Goal: Information Seeking & Learning: Learn about a topic

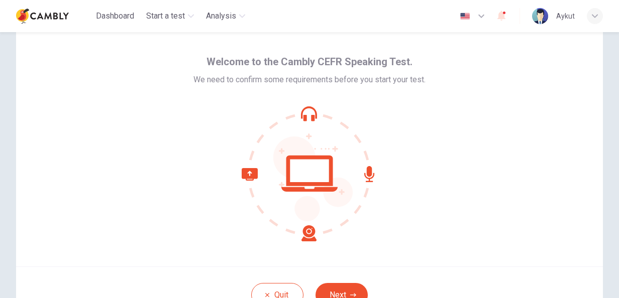
scroll to position [50, 0]
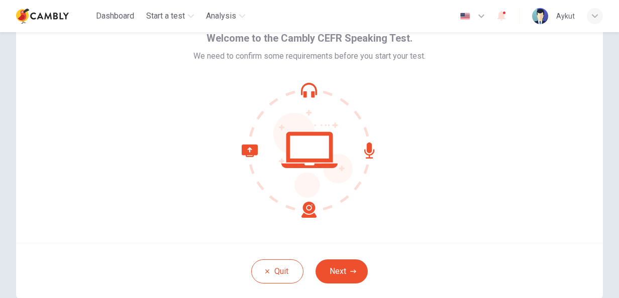
click at [346, 260] on button "Next" at bounding box center [341, 272] width 52 height 24
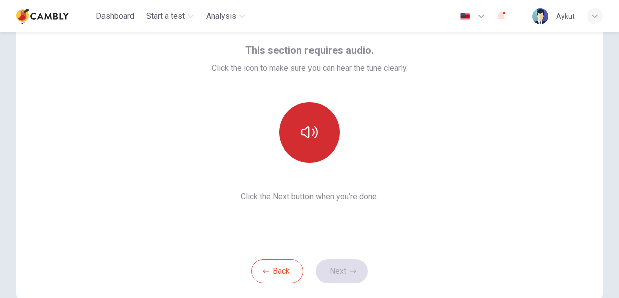
click at [313, 144] on button "button" at bounding box center [309, 132] width 60 height 60
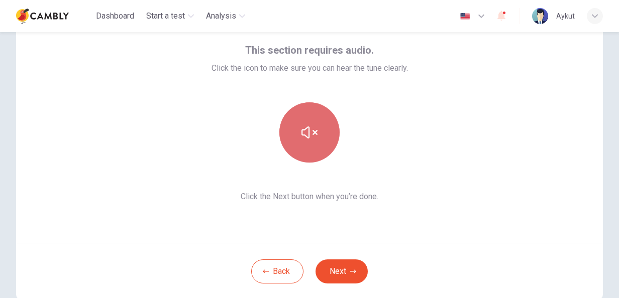
click at [313, 144] on button "button" at bounding box center [309, 132] width 60 height 60
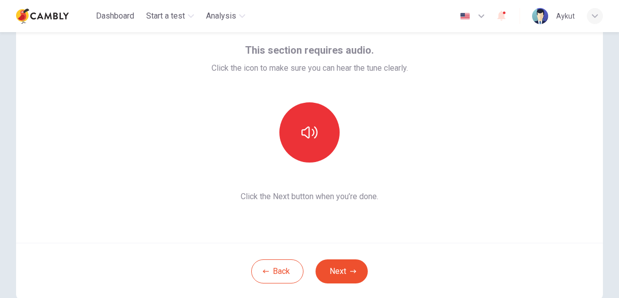
click at [340, 269] on button "Next" at bounding box center [341, 272] width 52 height 24
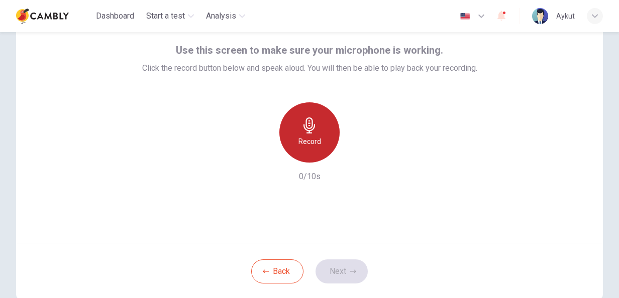
click at [314, 129] on icon "button" at bounding box center [309, 125] width 16 height 16
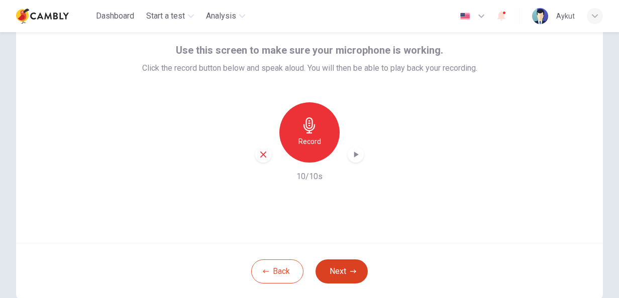
click at [340, 264] on button "Next" at bounding box center [341, 272] width 52 height 24
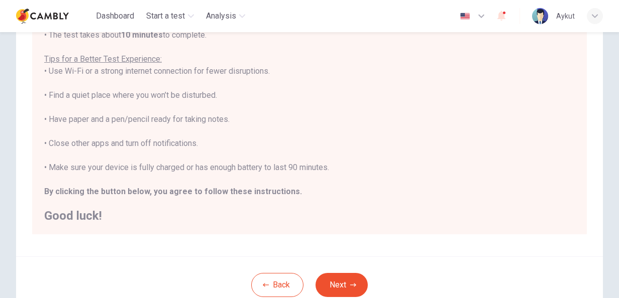
scroll to position [228, 0]
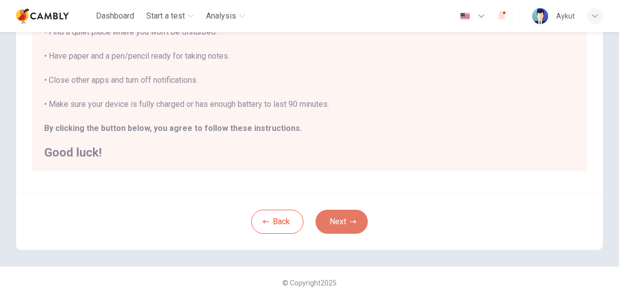
click at [339, 225] on button "Next" at bounding box center [341, 222] width 52 height 24
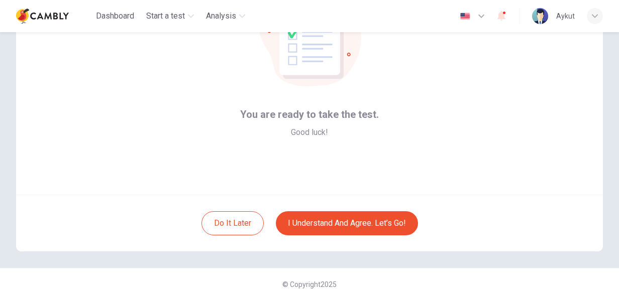
scroll to position [100, 0]
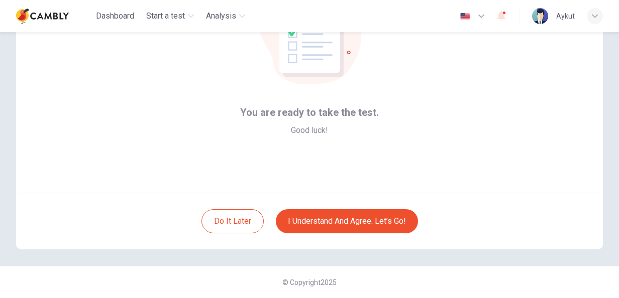
click at [486, 17] on icon "button" at bounding box center [481, 16] width 12 height 12
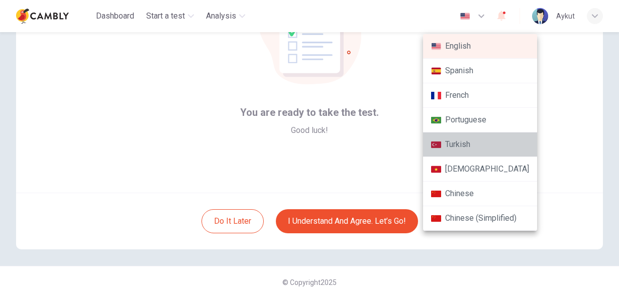
click at [484, 144] on li "Turkish" at bounding box center [480, 145] width 114 height 25
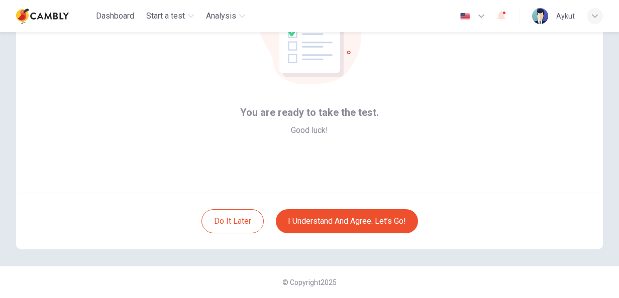
type input "**"
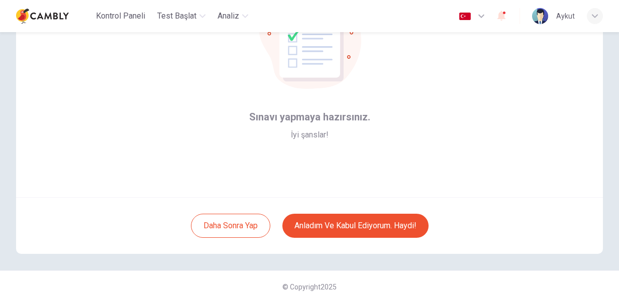
scroll to position [100, 0]
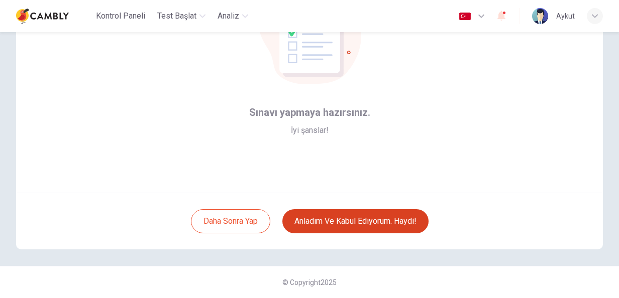
click at [384, 228] on button "Anladım ve kabul ediyorum. Haydi!" at bounding box center [355, 221] width 146 height 24
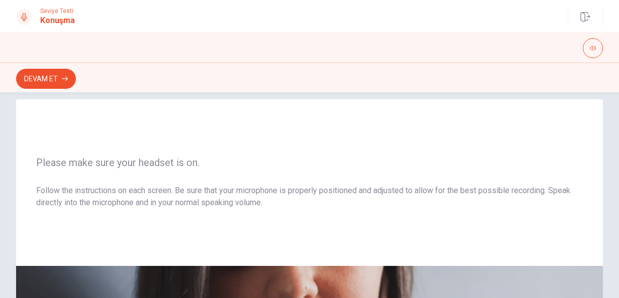
scroll to position [3, 0]
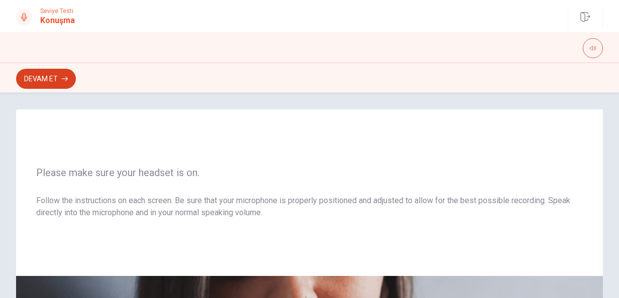
click at [43, 82] on button "Devam Et" at bounding box center [46, 79] width 60 height 20
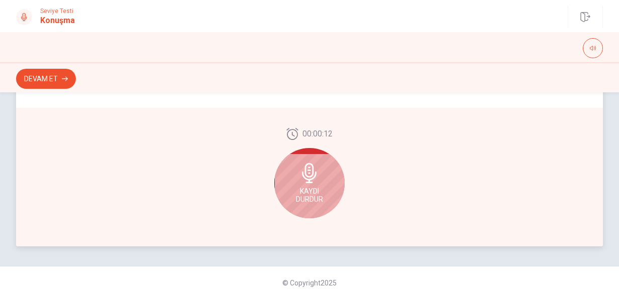
scroll to position [304, 0]
click at [320, 175] on div "Kaydı Durdur" at bounding box center [309, 183] width 70 height 70
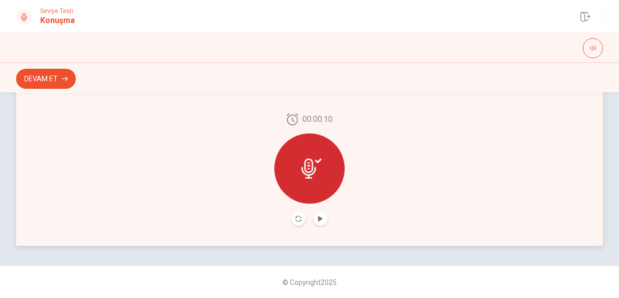
click at [322, 220] on button "Play Audio" at bounding box center [320, 219] width 14 height 14
click at [55, 75] on button "Devam Et" at bounding box center [46, 79] width 60 height 20
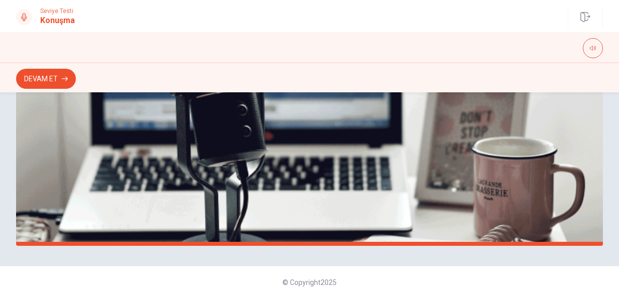
click at [53, 89] on div "Devam Et" at bounding box center [309, 77] width 619 height 30
click at [57, 85] on button "Devam Et" at bounding box center [46, 79] width 60 height 20
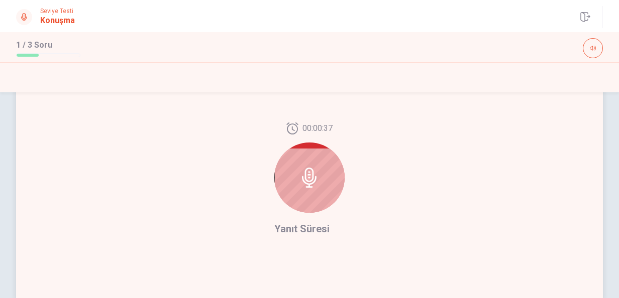
scroll to position [204, 0]
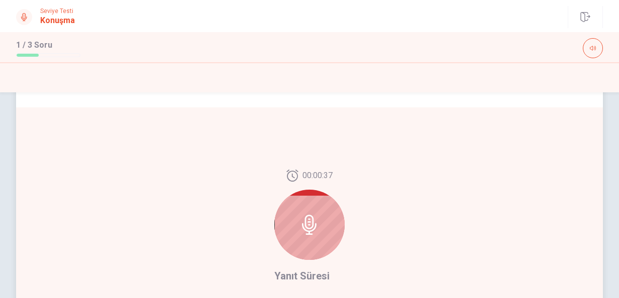
click at [308, 194] on div at bounding box center [309, 225] width 70 height 70
click at [306, 214] on div at bounding box center [309, 225] width 70 height 70
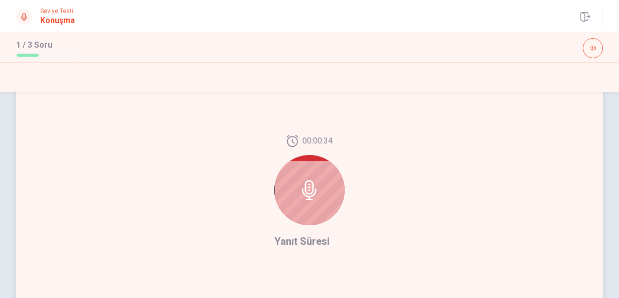
scroll to position [254, 0]
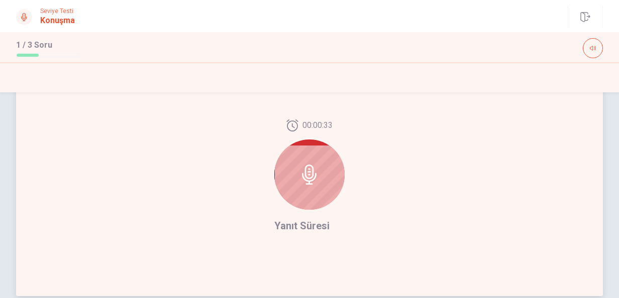
click at [305, 175] on icon at bounding box center [309, 175] width 20 height 20
click at [317, 161] on div at bounding box center [309, 175] width 70 height 70
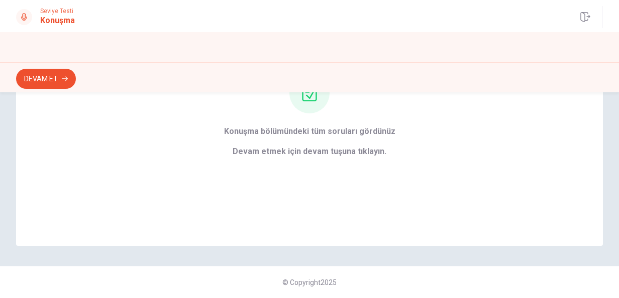
scroll to position [27, 0]
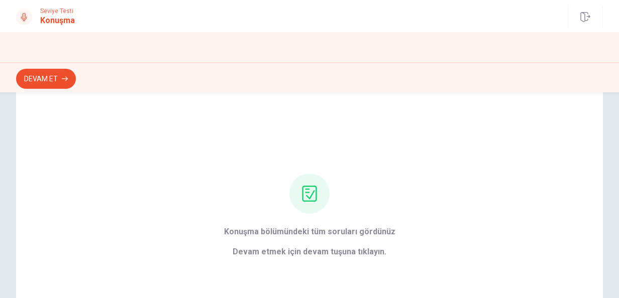
click at [59, 78] on button "Devam Et" at bounding box center [46, 79] width 60 height 20
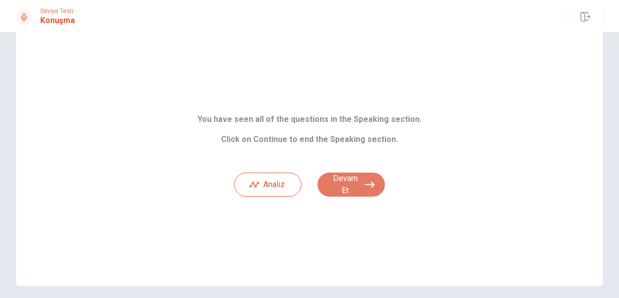
click at [356, 179] on button "Devam Et" at bounding box center [350, 185] width 67 height 24
